Goal: Information Seeking & Learning: Compare options

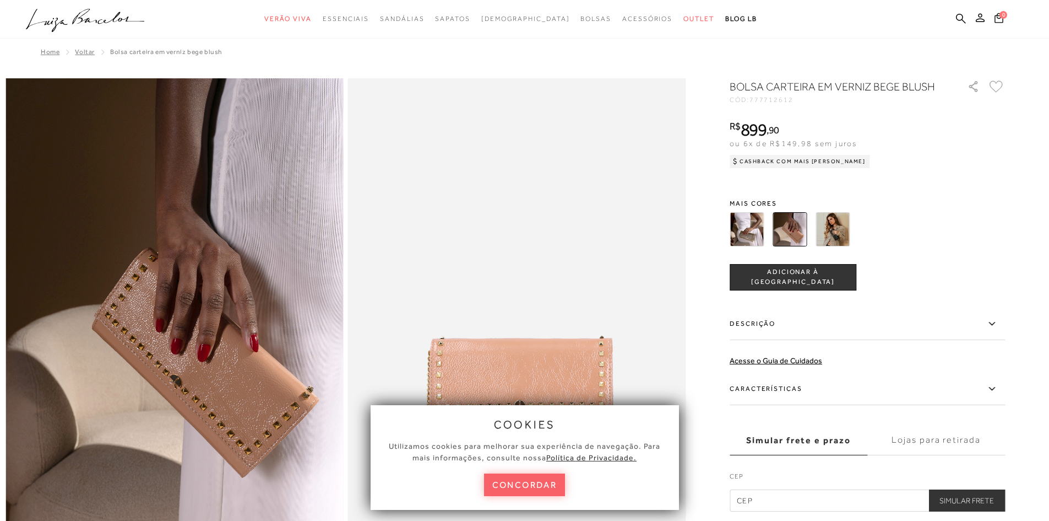
click at [753, 235] on img at bounding box center [747, 229] width 34 height 34
click at [746, 234] on img at bounding box center [747, 229] width 34 height 34
click at [519, 488] on button "concordar" at bounding box center [525, 484] width 82 height 23
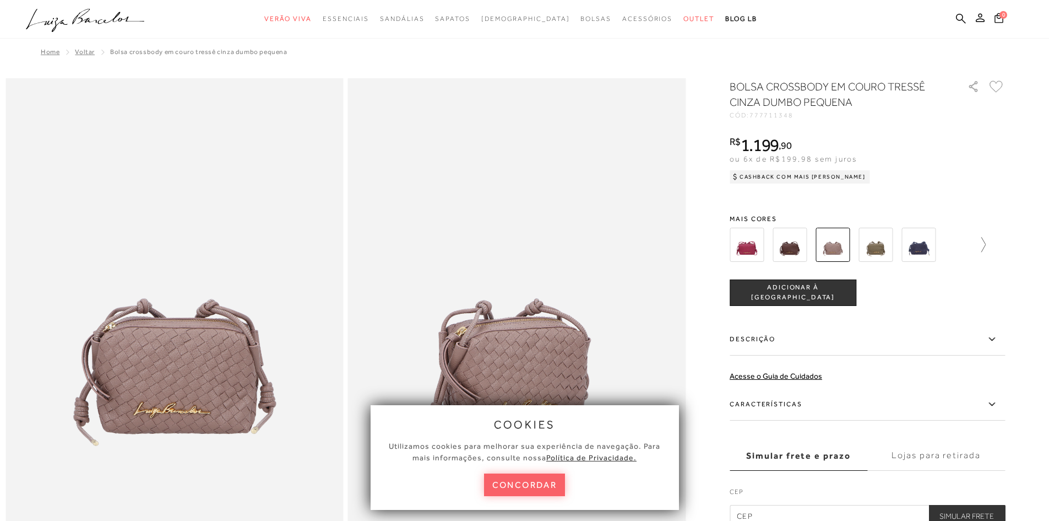
click at [986, 245] on icon at bounding box center [978, 244] width 15 height 15
click at [896, 252] on img at bounding box center [895, 244] width 34 height 34
